Goal: Navigation & Orientation: Find specific page/section

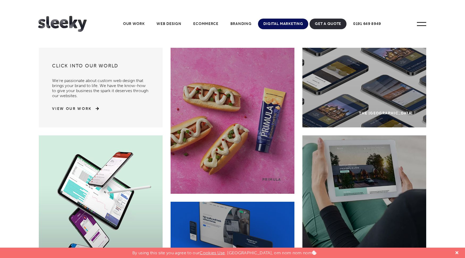
click at [272, 24] on link "Digital Marketing" at bounding box center [283, 24] width 50 height 11
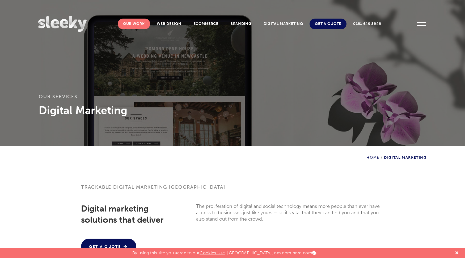
click at [132, 25] on link "Our Work" at bounding box center [134, 24] width 32 height 11
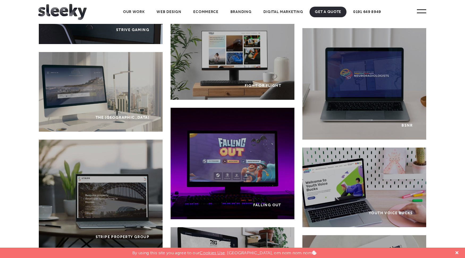
scroll to position [958, 0]
